Goal: Information Seeking & Learning: Understand process/instructions

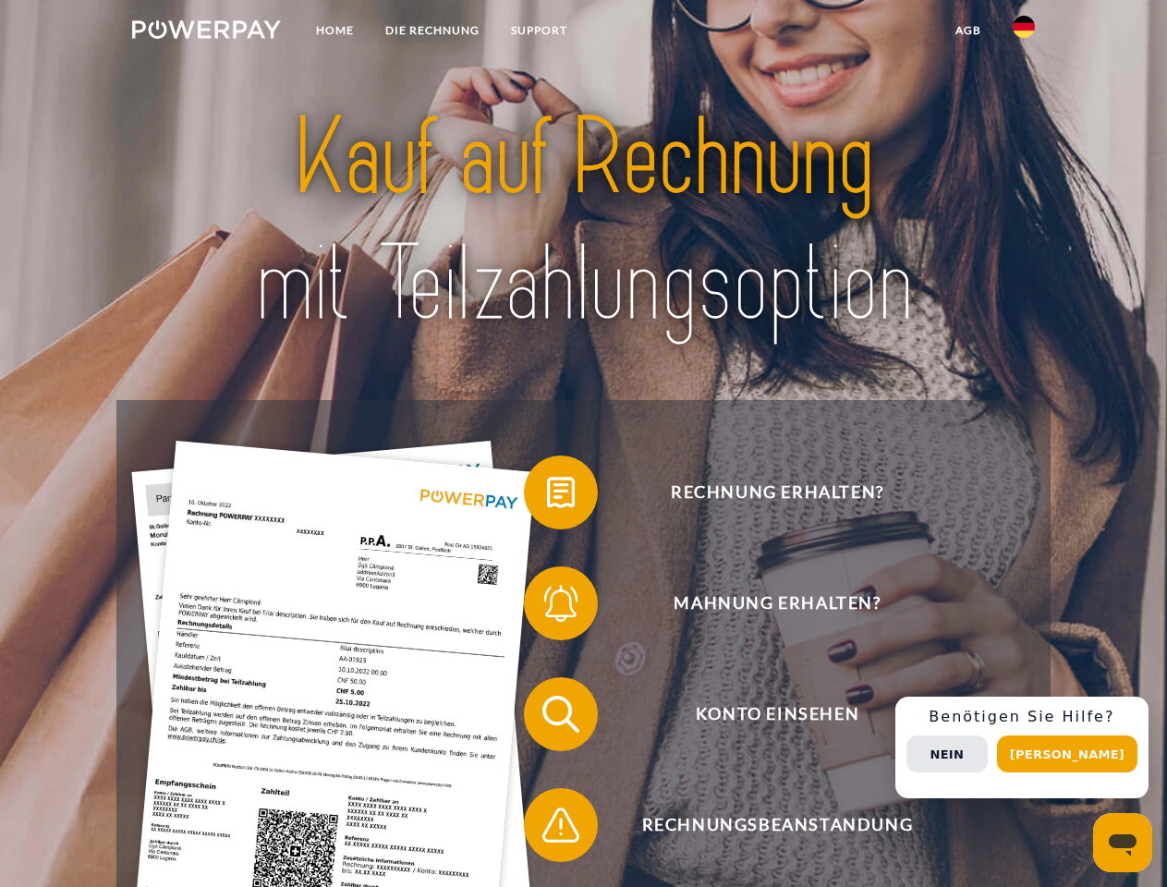
click at [206, 32] on img at bounding box center [206, 29] width 149 height 18
click at [1024, 32] on img at bounding box center [1024, 27] width 22 height 22
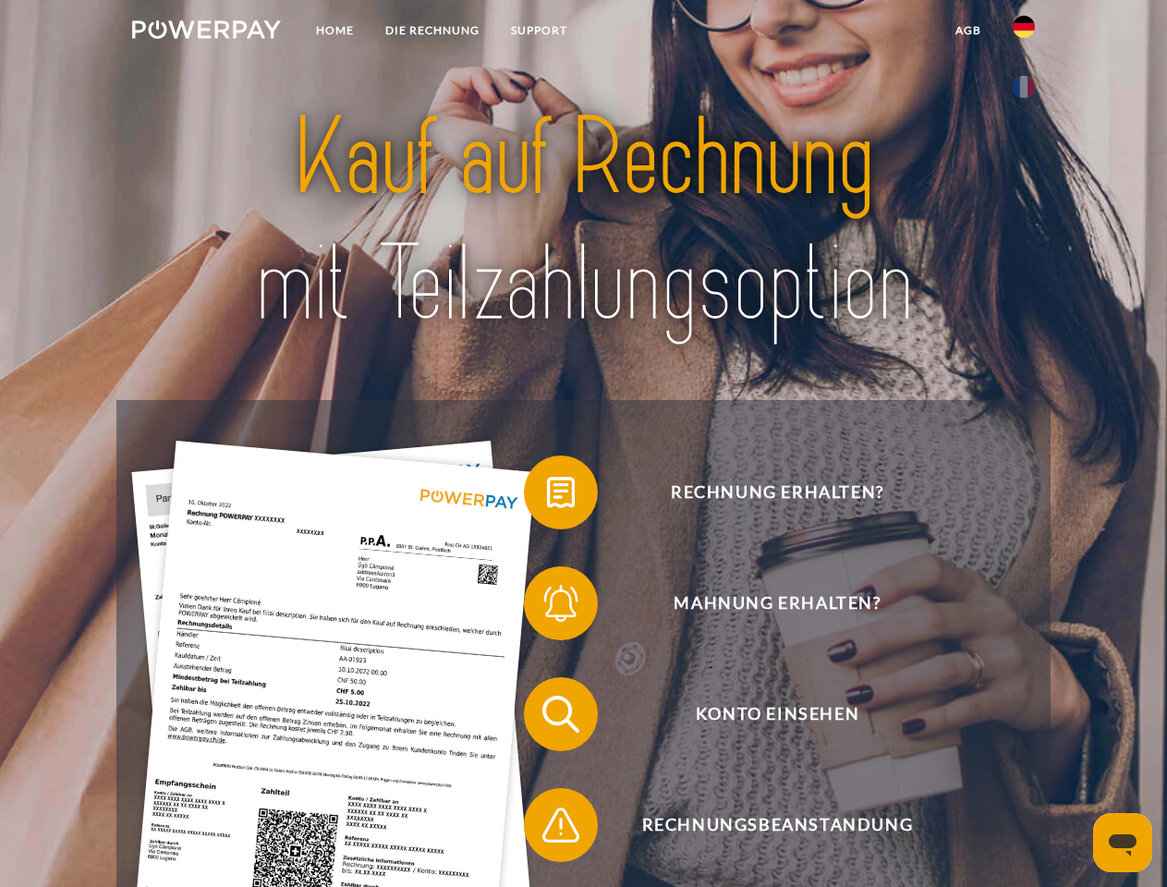
click at [968, 30] on link "agb" at bounding box center [968, 30] width 57 height 33
click at [547, 496] on span at bounding box center [533, 492] width 92 height 92
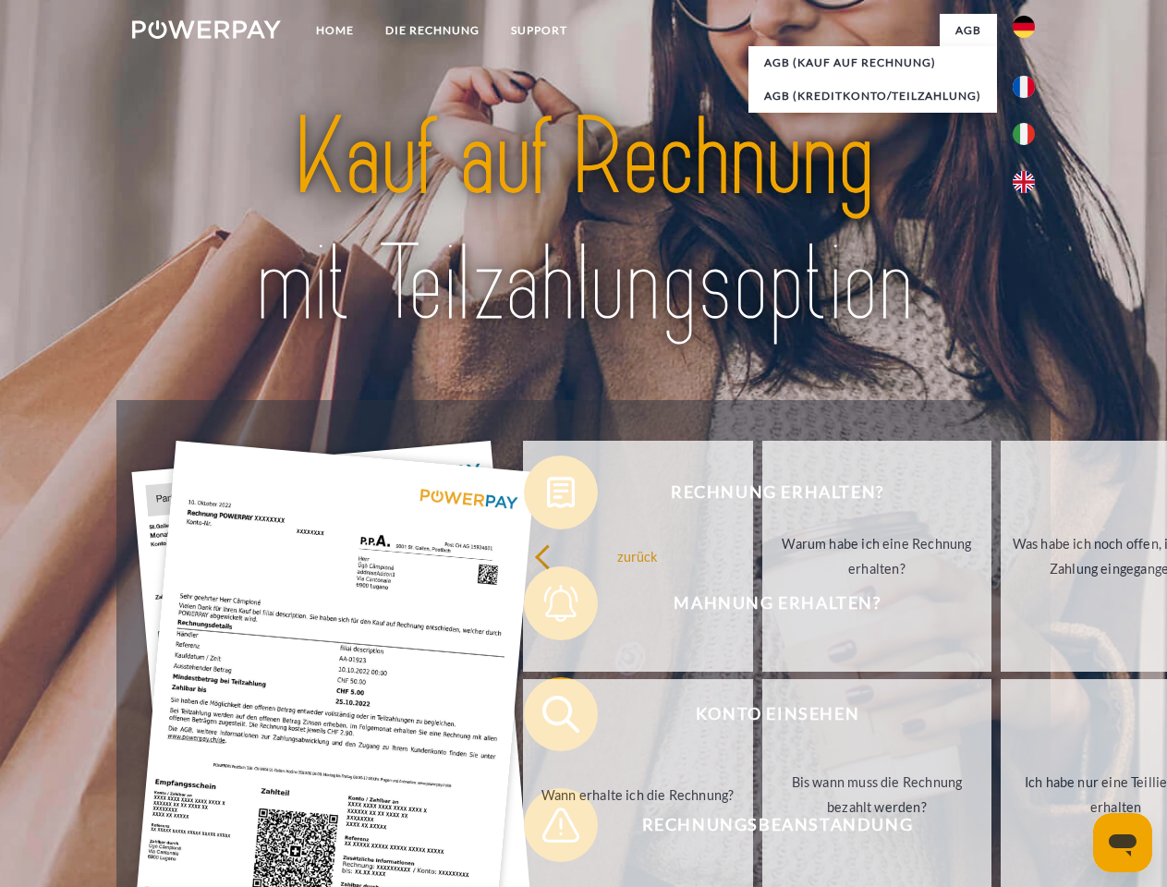
click at [547, 607] on div "Rechnung erhalten? Mahnung erhalten? Konto einsehen" at bounding box center [582, 769] width 933 height 739
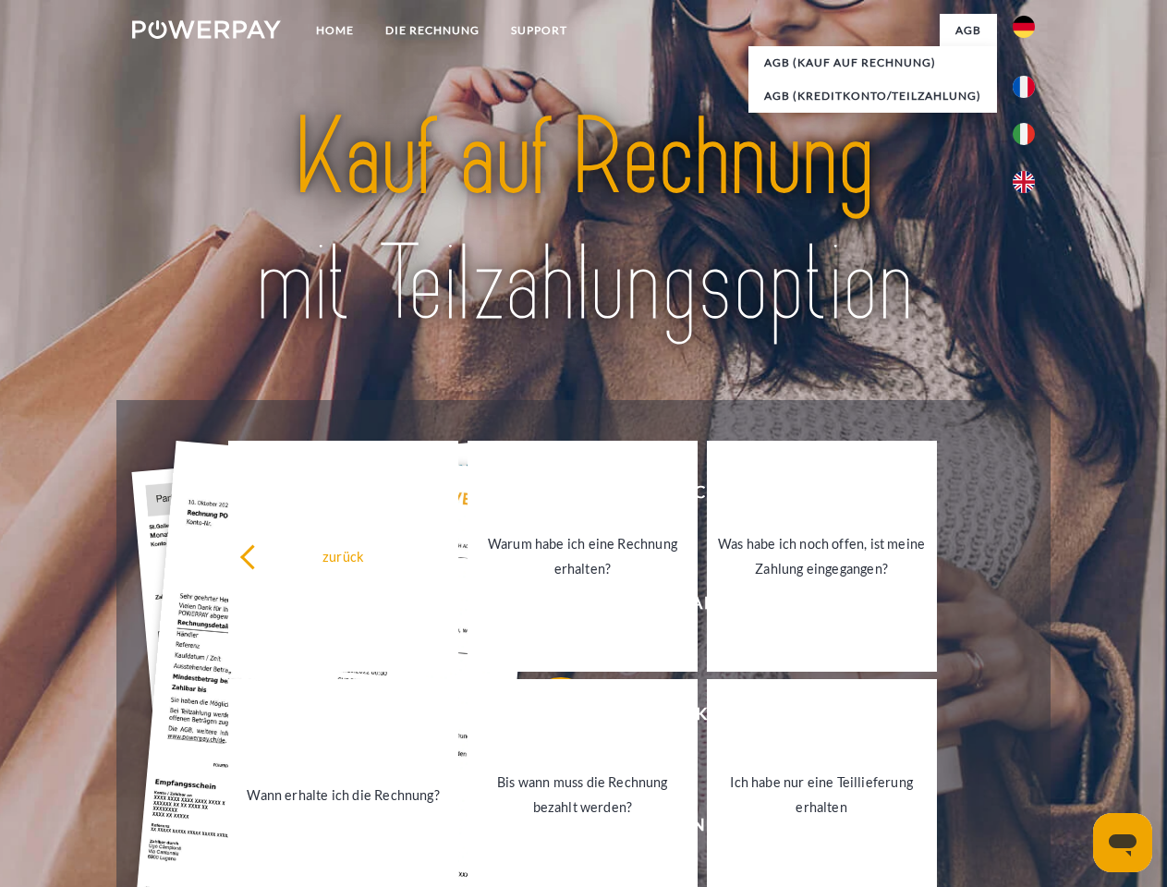
click at [547, 718] on link "Bis wann muss die Rechnung bezahlt werden?" at bounding box center [583, 794] width 230 height 231
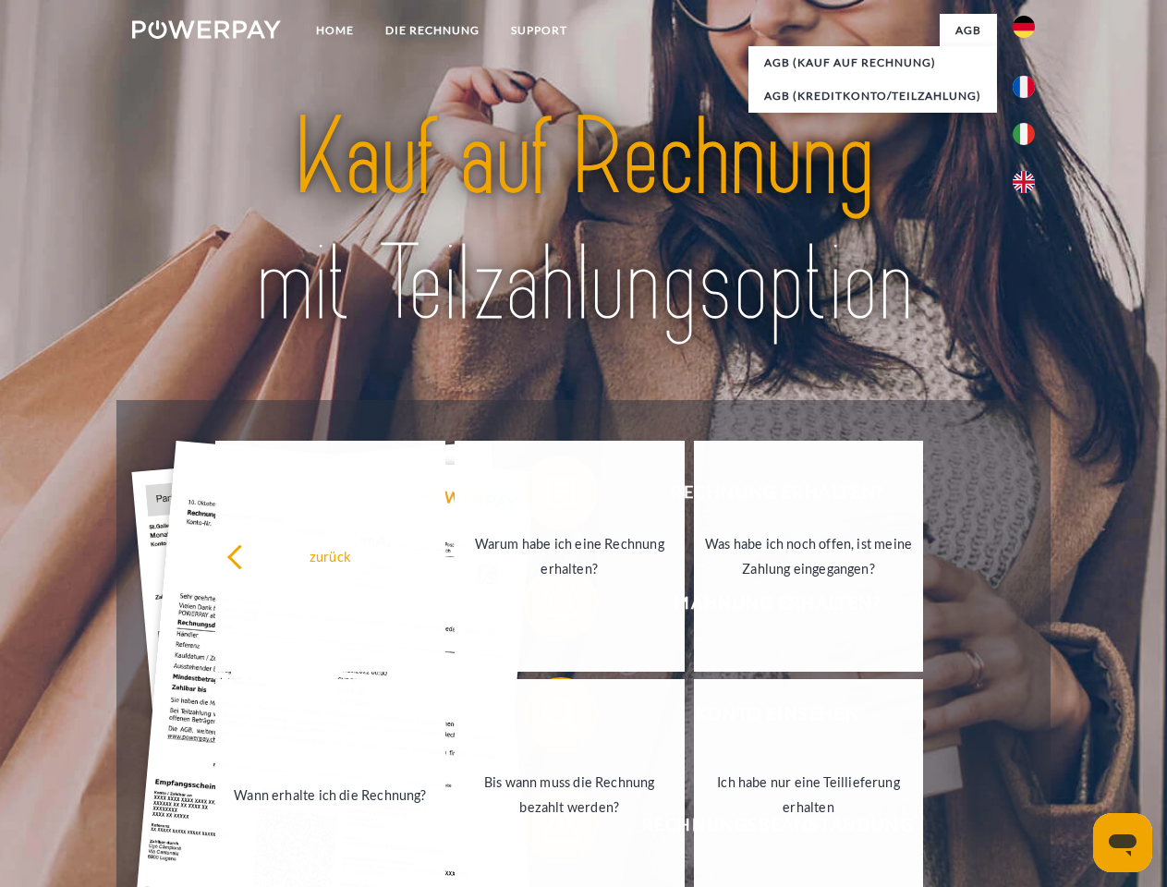
click at [694, 829] on link "Ich habe nur eine Teillieferung erhalten" at bounding box center [809, 794] width 230 height 231
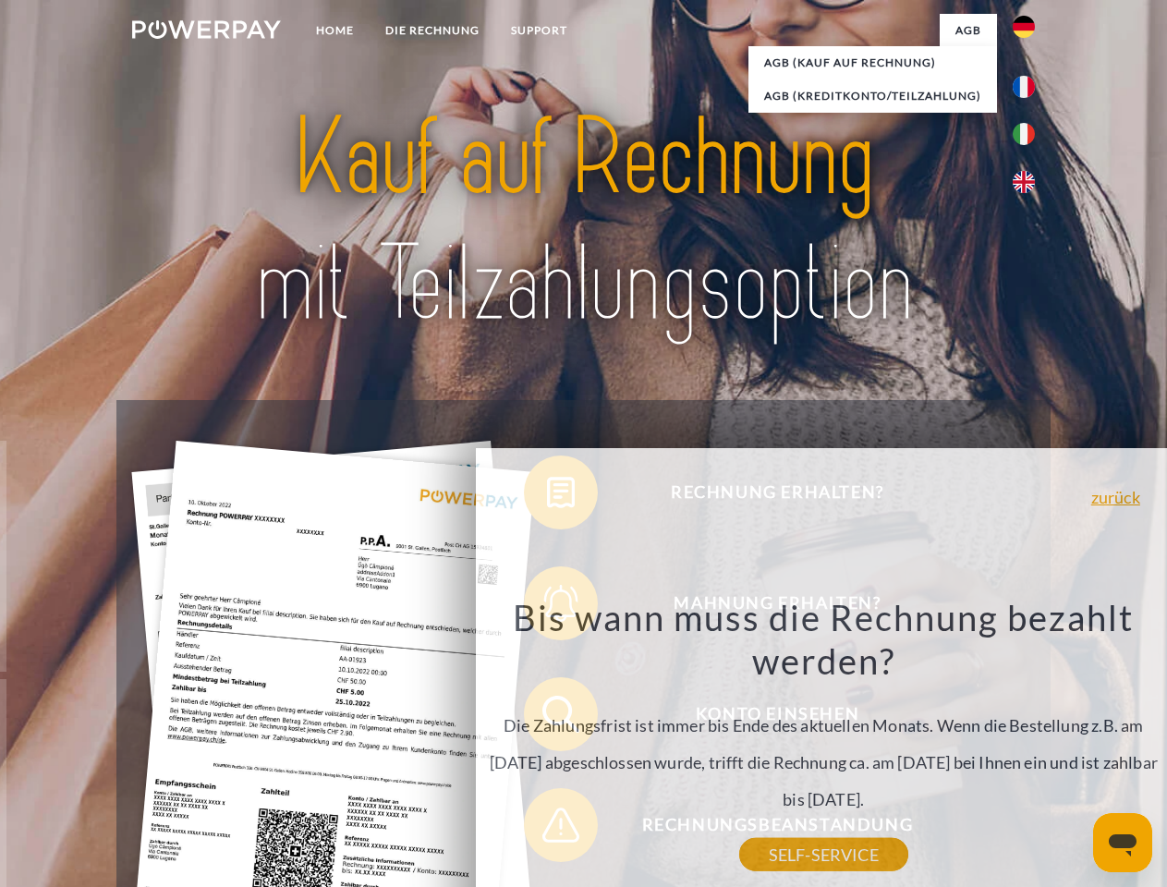
click at [1029, 748] on div "Rechnung erhalten? Mahnung erhalten? Konto einsehen" at bounding box center [582, 769] width 933 height 739
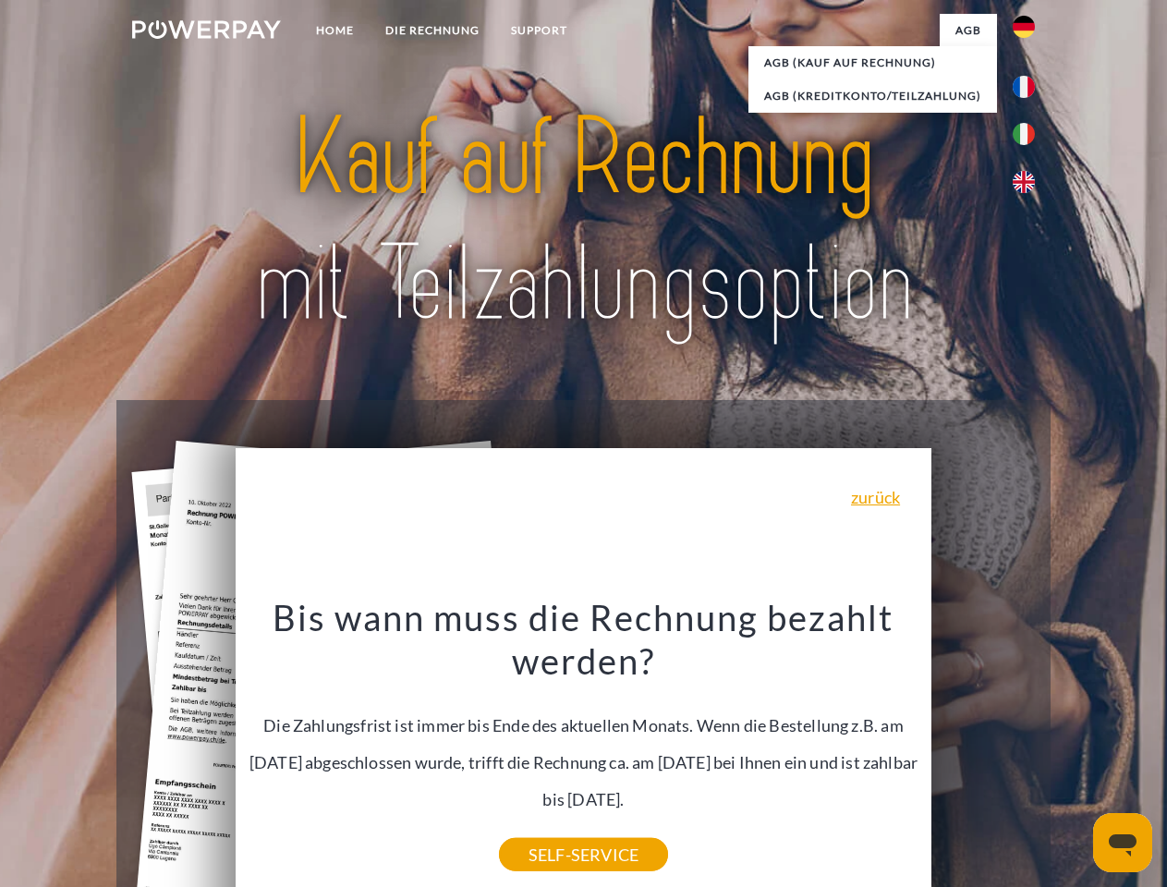
click at [983, 751] on span "Konto einsehen" at bounding box center [777, 714] width 453 height 74
click at [1074, 754] on header "Home DIE RECHNUNG SUPPORT" at bounding box center [583, 638] width 1167 height 1276
